Goal: Task Accomplishment & Management: Complete application form

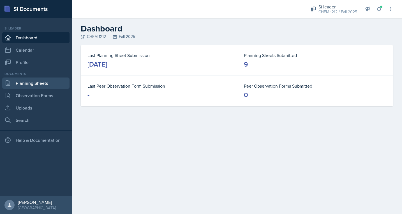
click at [58, 87] on link "Planning Sheets" at bounding box center [35, 82] width 67 height 11
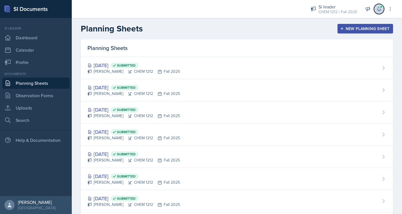
click at [381, 11] on icon at bounding box center [380, 9] width 6 height 6
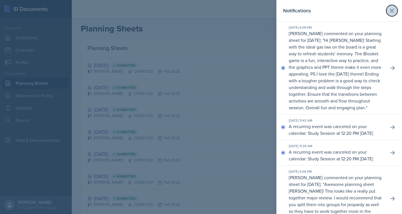
click at [387, 12] on button at bounding box center [392, 10] width 11 height 11
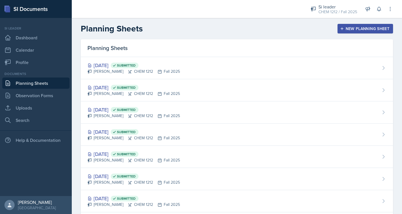
click at [377, 29] on div "New Planning Sheet" at bounding box center [365, 28] width 48 height 4
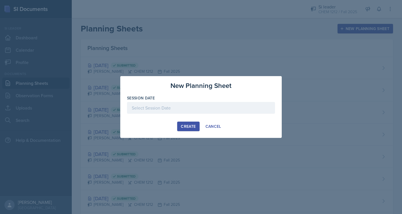
click at [192, 107] on div at bounding box center [201, 108] width 148 height 12
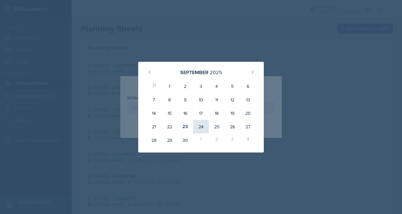
click at [203, 126] on div "24" at bounding box center [201, 126] width 16 height 13
type input "[DATE]"
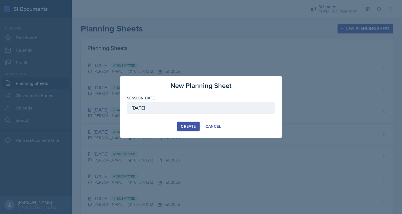
click at [193, 127] on div "Create" at bounding box center [188, 126] width 15 height 4
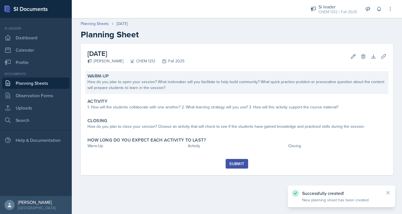
click at [175, 86] on div "How do you plan to open your session? What icebreaker will you facilitate to he…" at bounding box center [237, 85] width 299 height 12
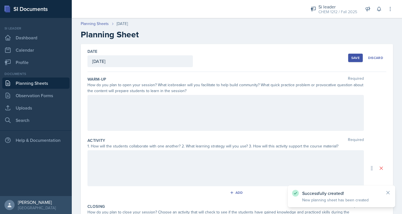
click at [168, 109] on div at bounding box center [226, 113] width 277 height 36
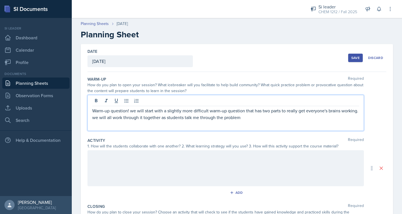
click at [192, 167] on div at bounding box center [226, 168] width 277 height 36
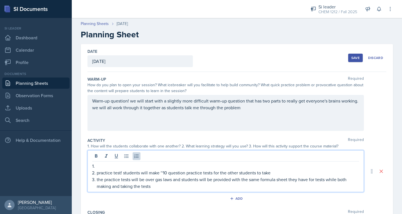
click at [160, 160] on div at bounding box center [225, 156] width 267 height 9
click at [154, 164] on p "1." at bounding box center [225, 165] width 267 height 7
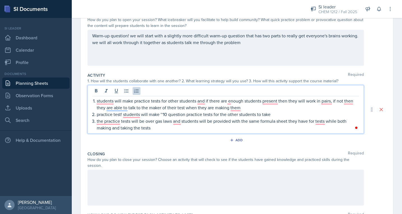
click at [127, 175] on div at bounding box center [226, 187] width 277 height 36
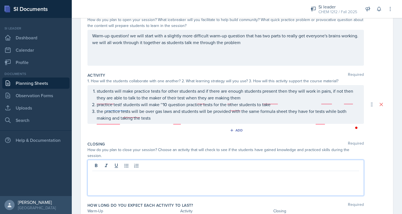
scroll to position [75, 0]
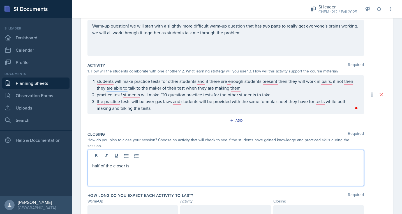
click at [206, 210] on div at bounding box center [225, 211] width 91 height 12
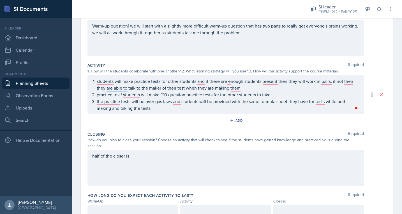
scroll to position [85, 0]
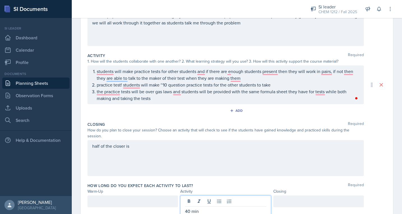
click at [162, 198] on div at bounding box center [133, 201] width 91 height 12
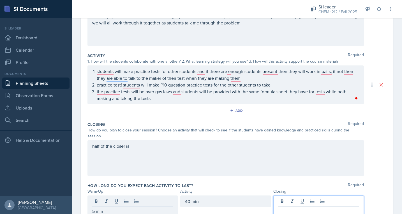
click at [329, 195] on div at bounding box center [319, 206] width 91 height 22
click at [266, 152] on div "half of the closer is" at bounding box center [226, 158] width 277 height 36
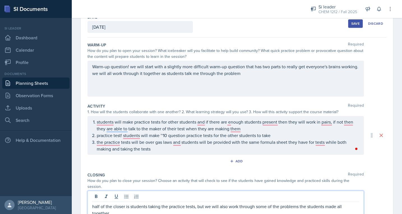
scroll to position [33, 0]
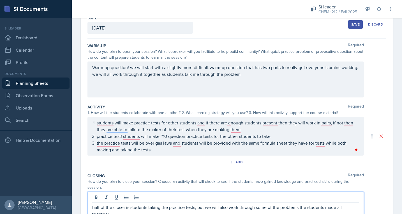
click at [353, 27] on button "Save" at bounding box center [355, 24] width 15 height 8
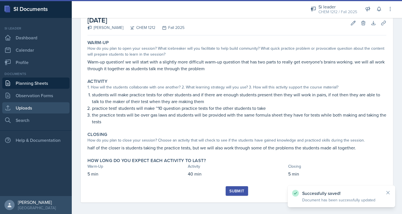
scroll to position [35, 0]
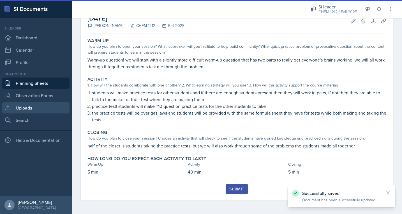
click at [42, 106] on link "Uploads" at bounding box center [35, 107] width 67 height 11
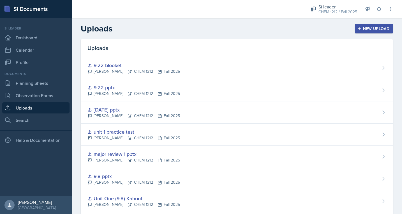
click at [389, 22] on header "Uploads New Upload" at bounding box center [237, 28] width 331 height 21
click at [385, 25] on button "New Upload" at bounding box center [374, 29] width 38 height 10
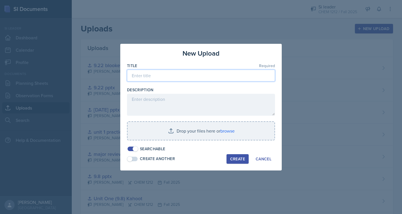
click at [231, 79] on input at bounding box center [201, 76] width 148 height 12
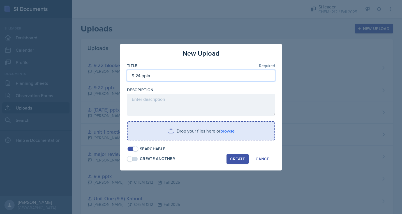
type input "9.24 pptx"
click at [217, 128] on input "file" at bounding box center [201, 131] width 147 height 18
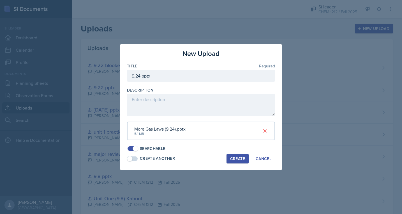
click at [243, 160] on div "Create" at bounding box center [237, 158] width 15 height 4
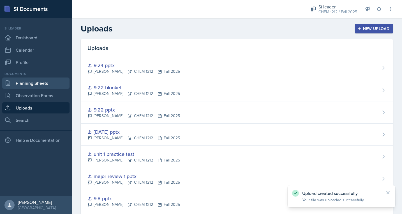
click at [38, 87] on link "Planning Sheets" at bounding box center [35, 82] width 67 height 11
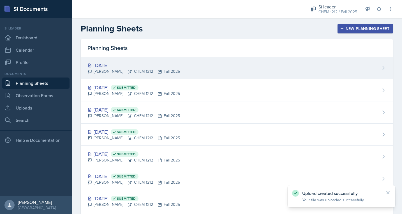
click at [144, 70] on div "[PERSON_NAME] CHEM 1212 Fall 2025" at bounding box center [134, 71] width 93 height 6
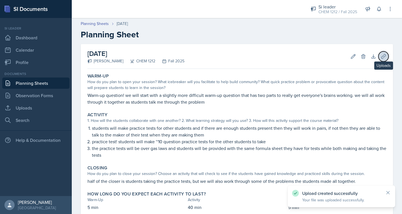
click at [384, 56] on icon at bounding box center [384, 56] width 4 height 4
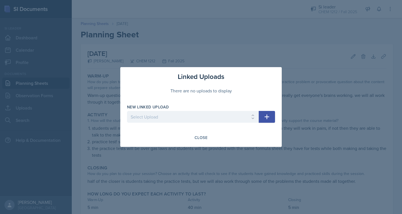
click at [209, 110] on div "New Linked Upload Select Upload [DATE] ppt [DATE] relay qs [DATE] ppt [DATE] Un…" at bounding box center [193, 116] width 132 height 24
click at [203, 120] on select "Select Upload [DATE] ppt [DATE] relay qs [DATE] ppt [DATE] Unit One (9.8) Kahoo…" at bounding box center [193, 117] width 132 height 12
select select "0d284c88-16a1-4a21-88e0-8591aebe8e32"
click at [265, 114] on icon "button" at bounding box center [267, 116] width 7 height 7
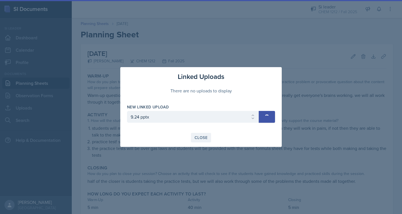
select select
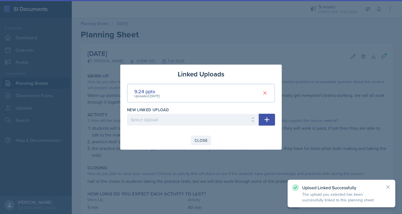
click at [205, 138] on div "Close" at bounding box center [201, 140] width 13 height 4
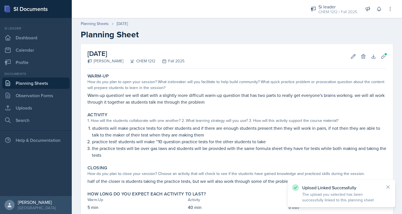
scroll to position [35, 0]
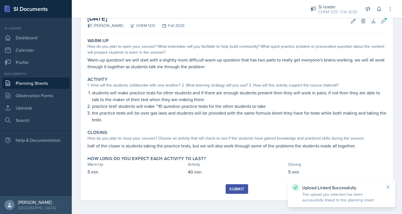
click at [244, 191] on div "Submit" at bounding box center [237, 189] width 15 height 4
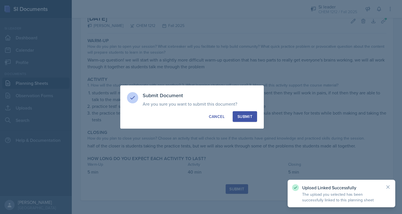
click at [239, 116] on div "Submit" at bounding box center [245, 117] width 15 height 6
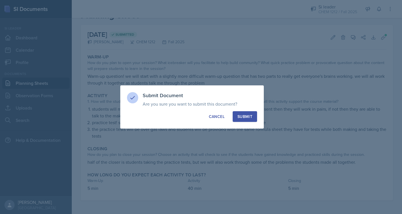
scroll to position [19, 0]
